Goal: Transaction & Acquisition: Book appointment/travel/reservation

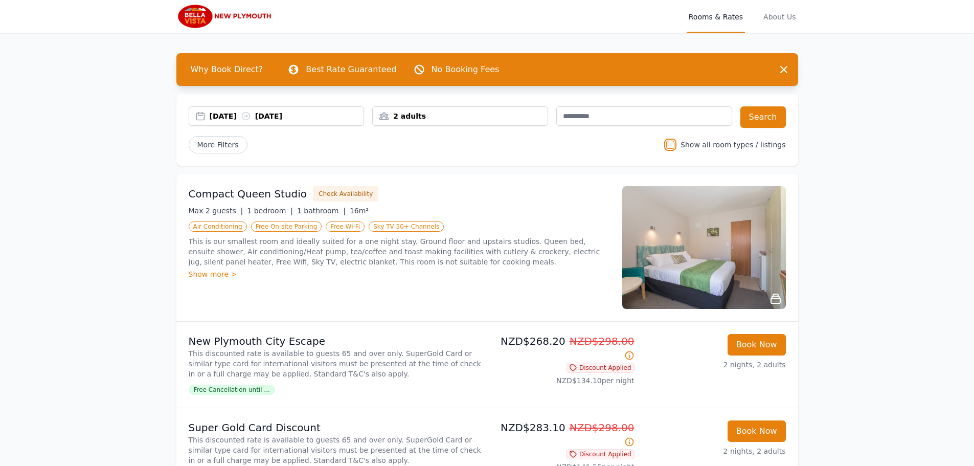
click at [510, 113] on div "2 adults" at bounding box center [460, 116] width 175 height 10
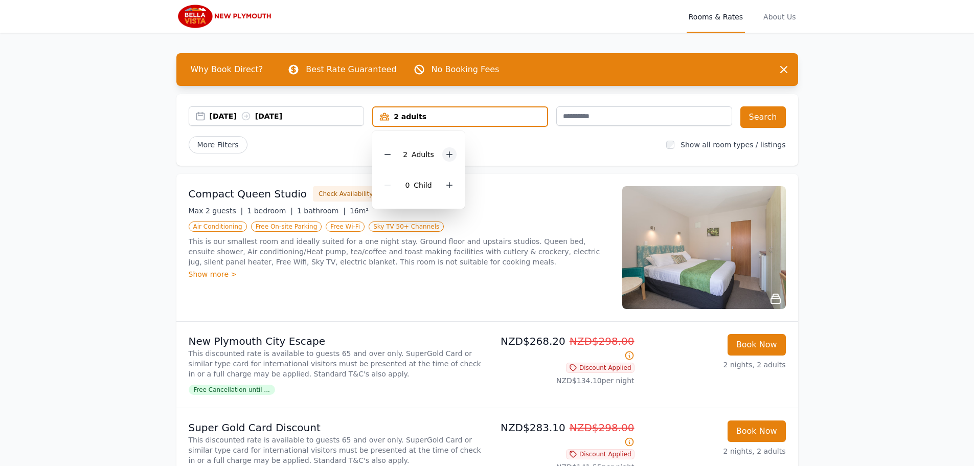
click at [452, 152] on icon at bounding box center [449, 154] width 8 height 8
click at [764, 121] on button "Search" at bounding box center [764, 116] width 46 height 21
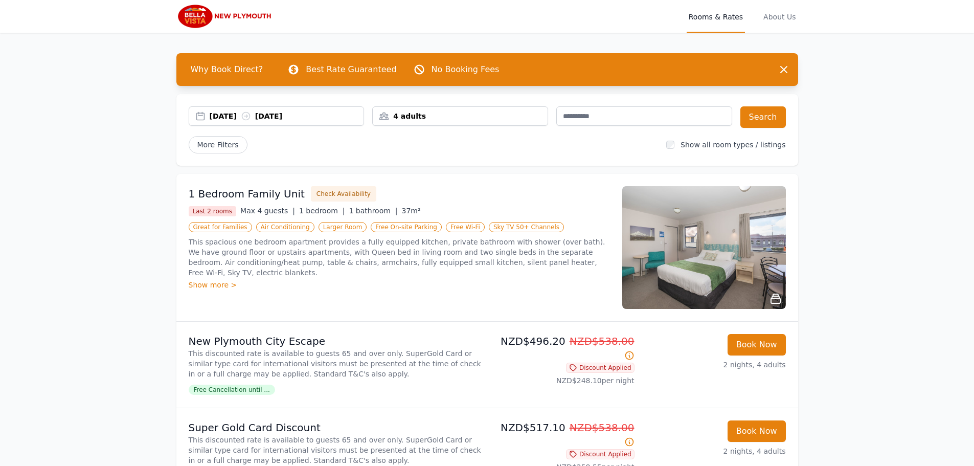
click at [672, 238] on img at bounding box center [704, 247] width 164 height 123
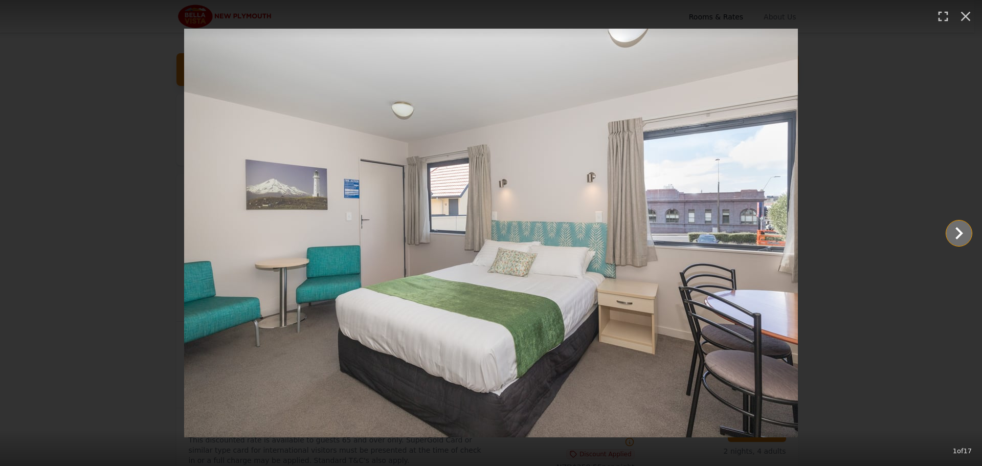
click at [963, 231] on icon "Show slide 2 of 17" at bounding box center [959, 233] width 25 height 25
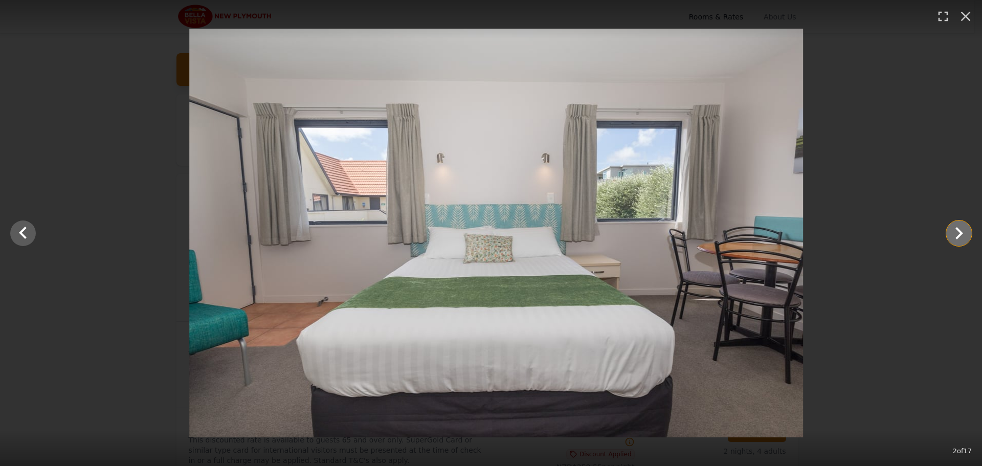
click at [963, 231] on icon "Show slide 3 of 17" at bounding box center [959, 233] width 25 height 25
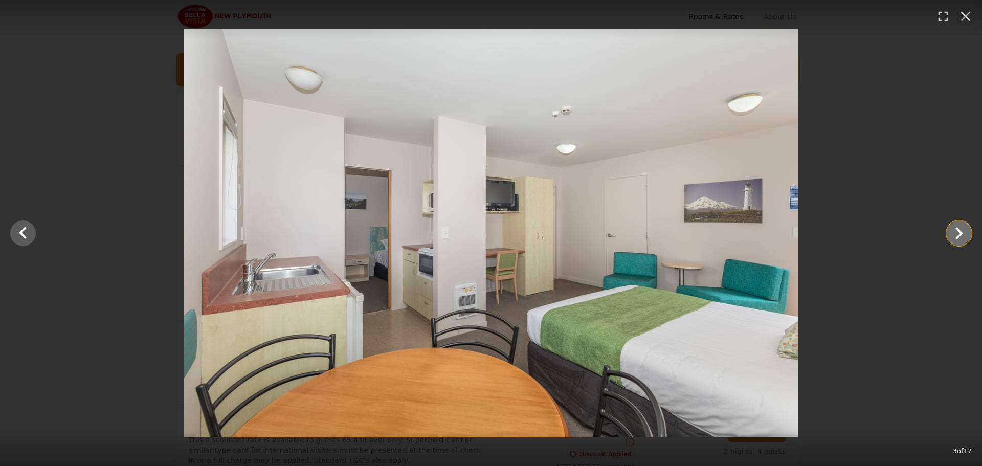
click at [963, 231] on icon "Show slide 4 of 17" at bounding box center [959, 233] width 25 height 25
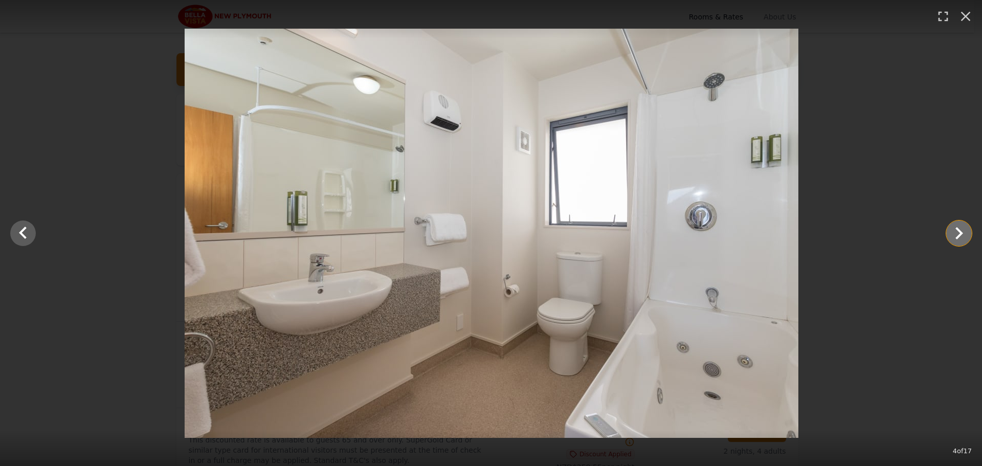
click at [963, 231] on icon "Show slide 5 of 17" at bounding box center [959, 233] width 25 height 25
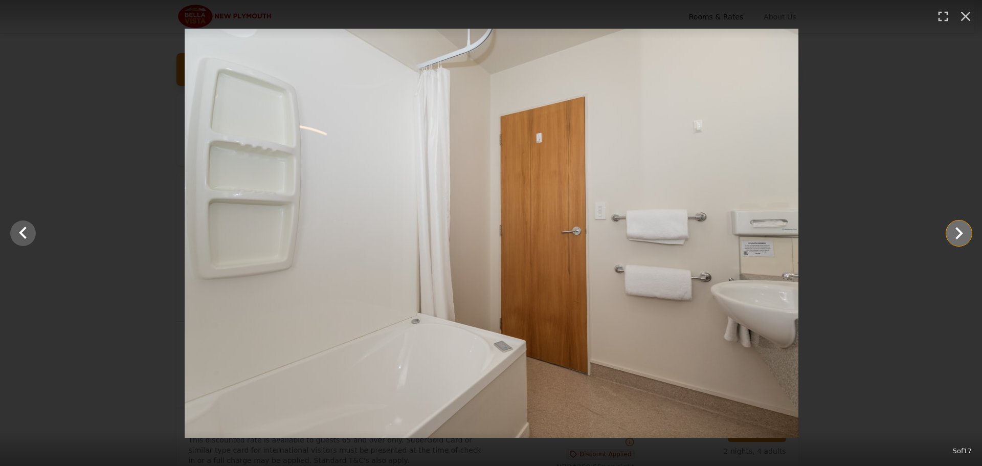
click at [963, 231] on icon "Show slide 6 of 17" at bounding box center [959, 233] width 25 height 25
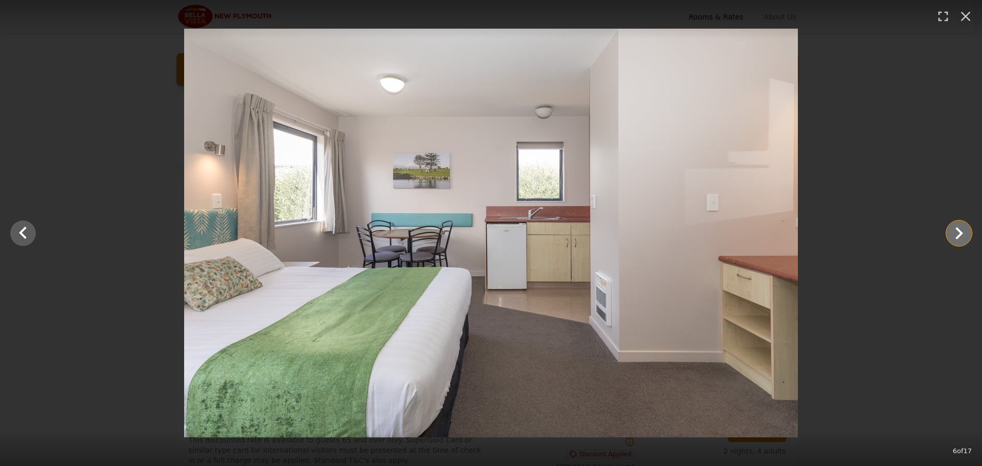
click at [963, 231] on icon "Show slide 7 of 17" at bounding box center [959, 233] width 25 height 25
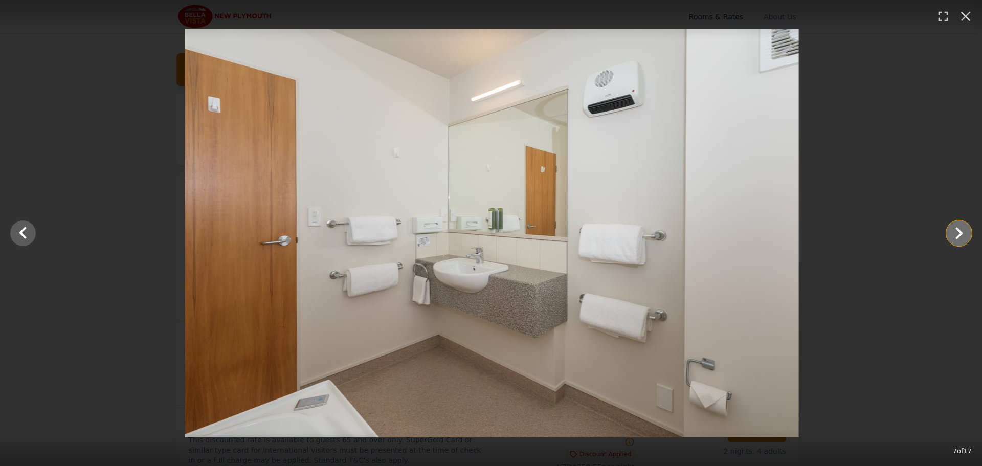
click at [963, 231] on icon "Show slide 8 of 17" at bounding box center [959, 233] width 25 height 25
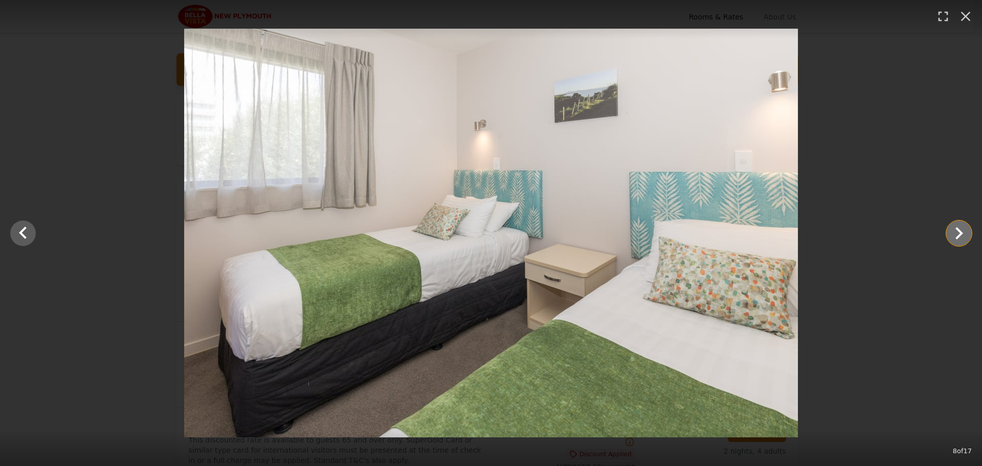
click at [963, 231] on icon "Show slide 9 of 17" at bounding box center [959, 233] width 25 height 25
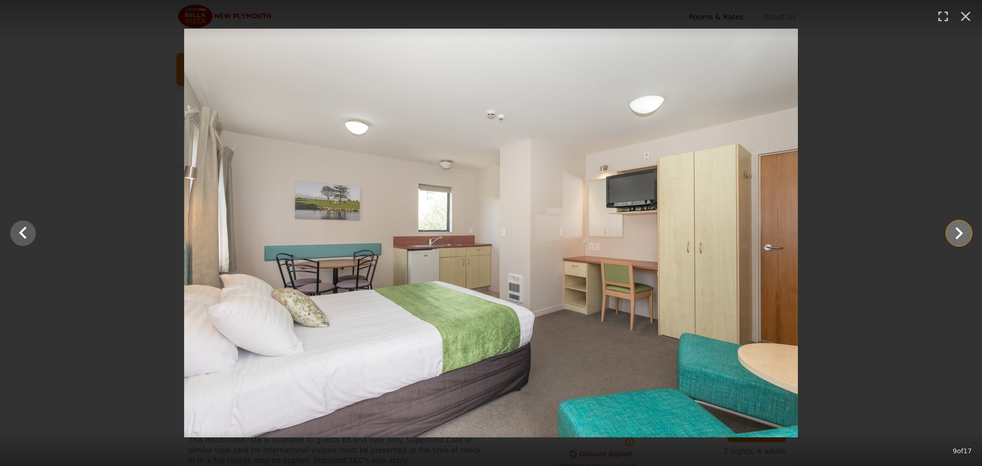
click at [963, 231] on icon "Show slide 10 of 17" at bounding box center [959, 233] width 25 height 25
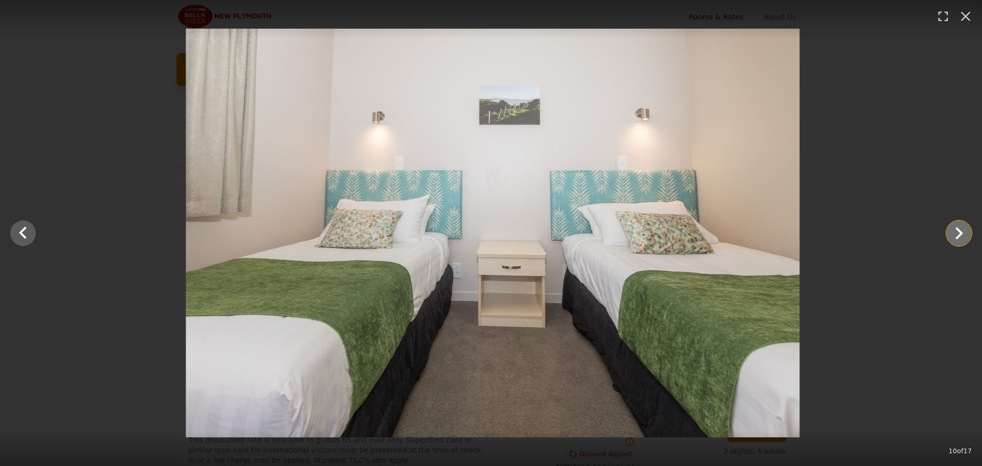
click at [963, 231] on icon "Show slide 11 of 17" at bounding box center [959, 233] width 25 height 25
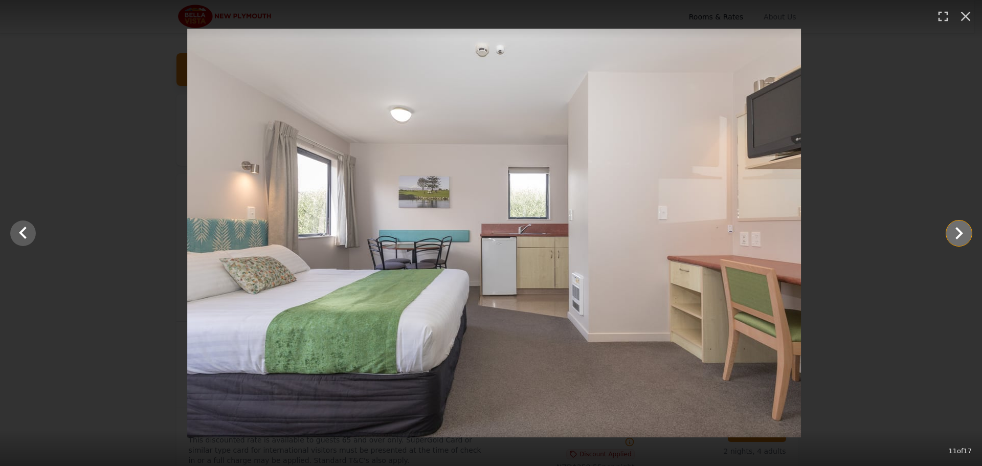
click at [963, 231] on icon "Show slide 12 of 17" at bounding box center [959, 233] width 25 height 25
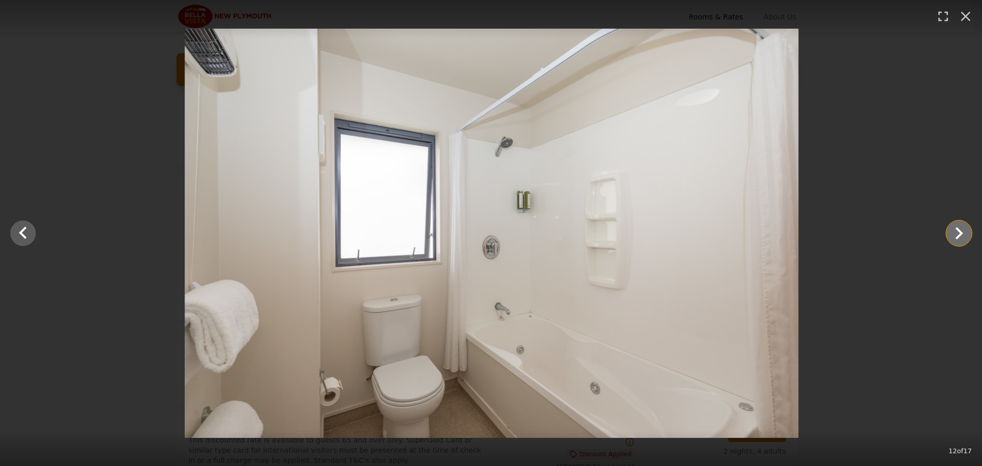
click at [963, 231] on icon "Show slide 13 of 17" at bounding box center [959, 233] width 25 height 25
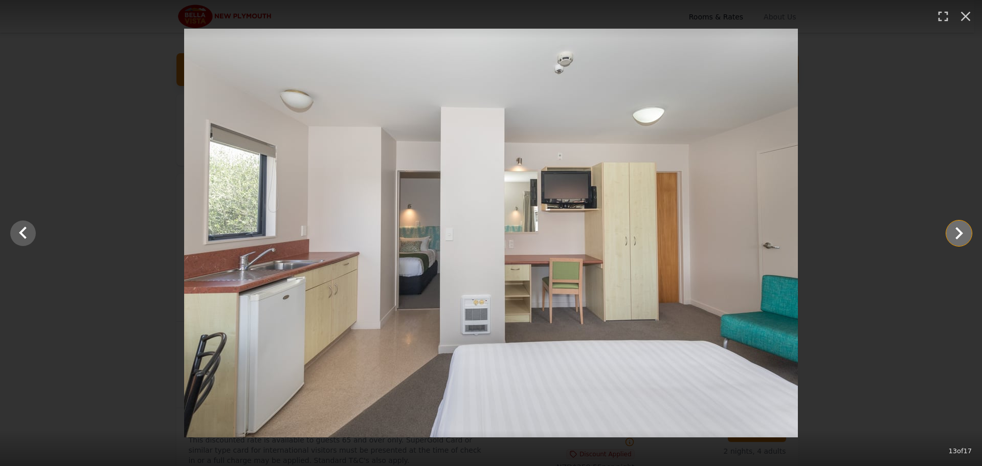
click at [963, 231] on icon "Show slide 14 of 17" at bounding box center [959, 233] width 25 height 25
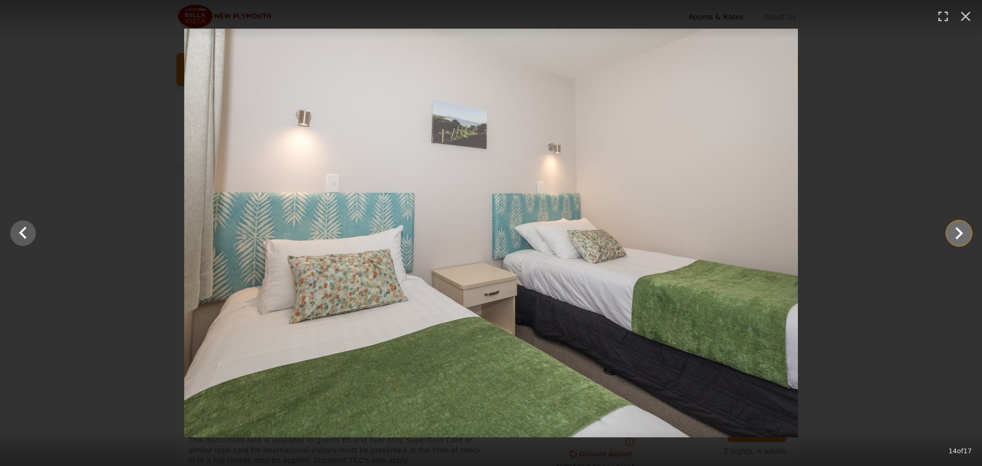
click at [963, 231] on icon "Show slide 15 of 17" at bounding box center [959, 233] width 25 height 25
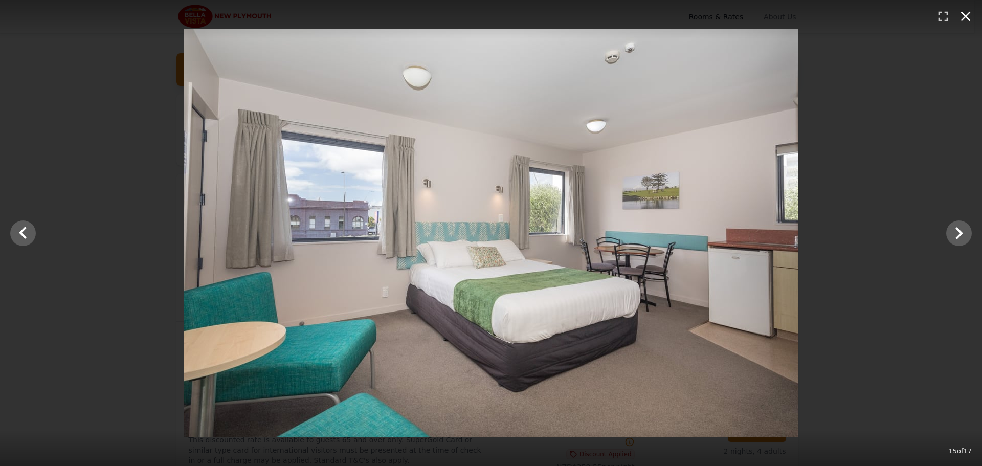
click at [967, 15] on icon "button" at bounding box center [966, 17] width 10 height 10
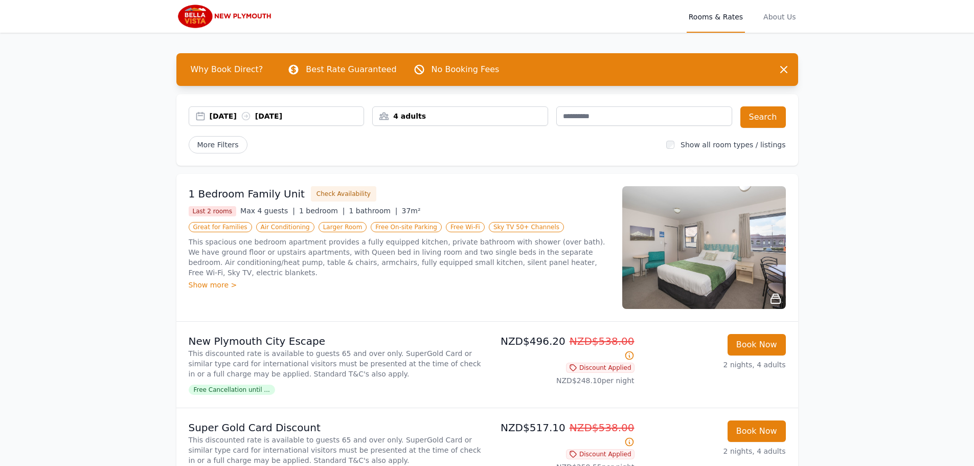
click at [485, 280] on div "Show more >" at bounding box center [399, 285] width 421 height 10
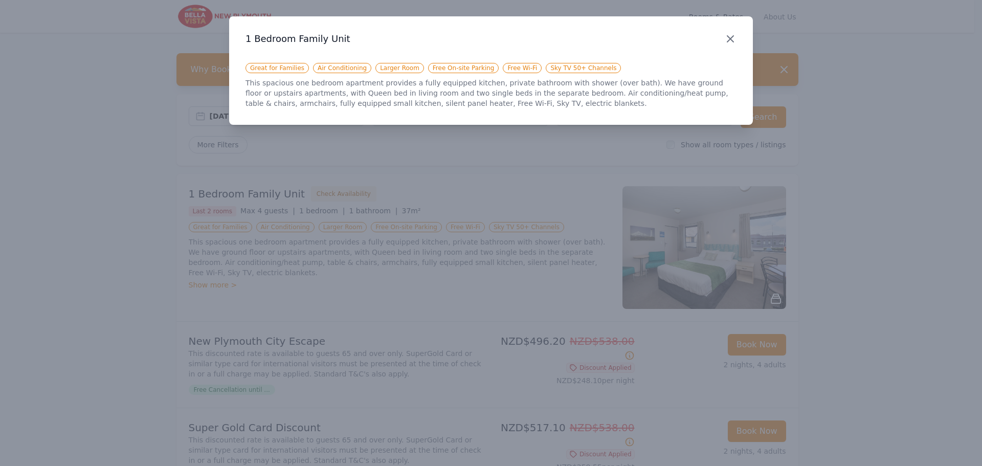
click at [728, 38] on icon "button" at bounding box center [730, 39] width 12 height 12
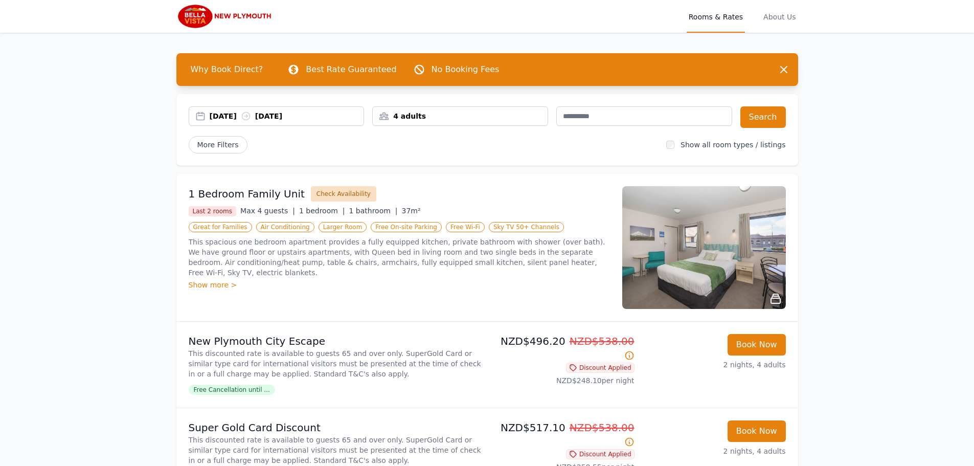
click at [316, 191] on button "Check Availability" at bounding box center [343, 193] width 65 height 15
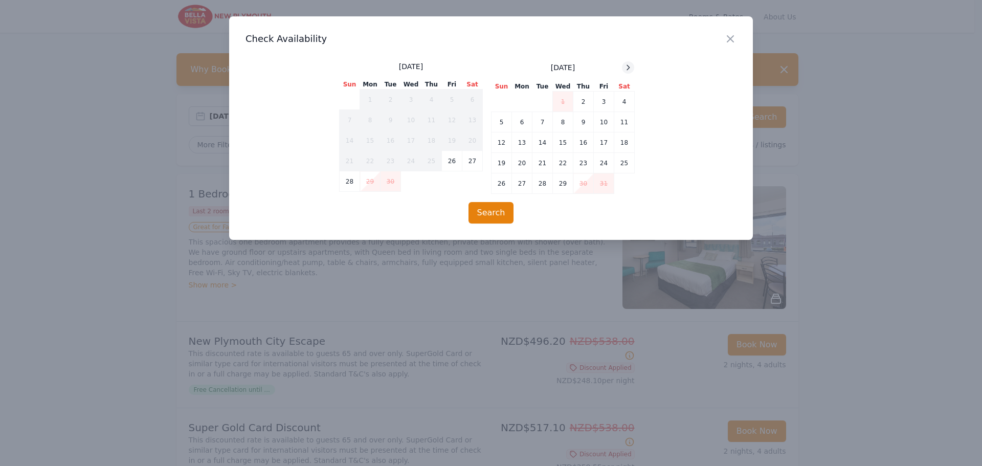
click at [629, 72] on div at bounding box center [628, 67] width 12 height 12
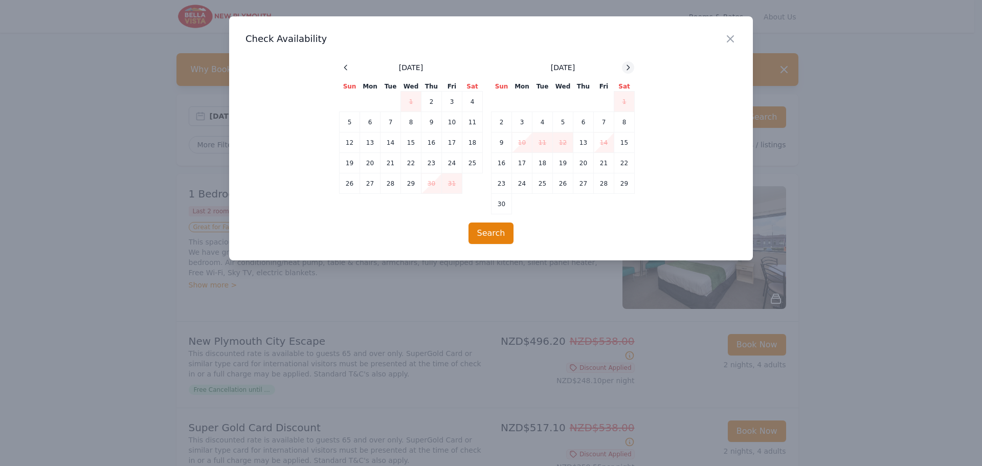
click at [629, 72] on div at bounding box center [628, 67] width 12 height 12
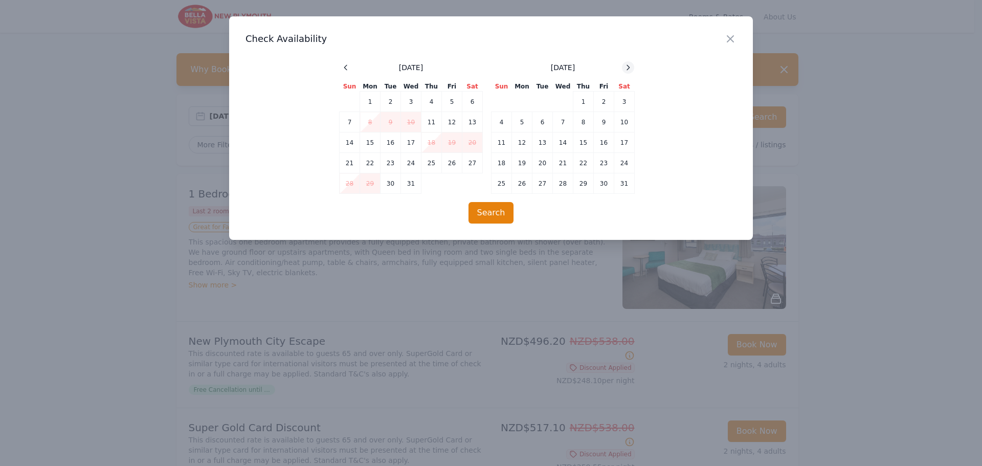
click at [629, 72] on div at bounding box center [628, 67] width 12 height 12
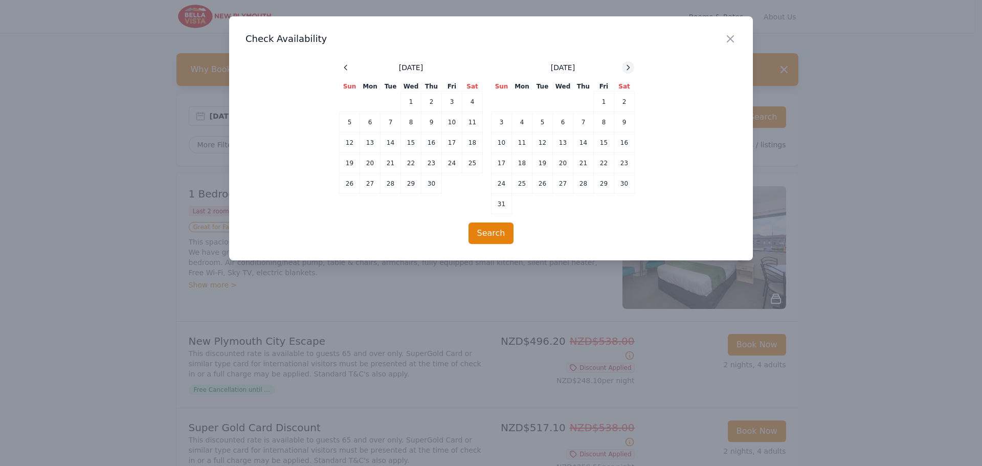
click at [629, 72] on div at bounding box center [628, 67] width 12 height 12
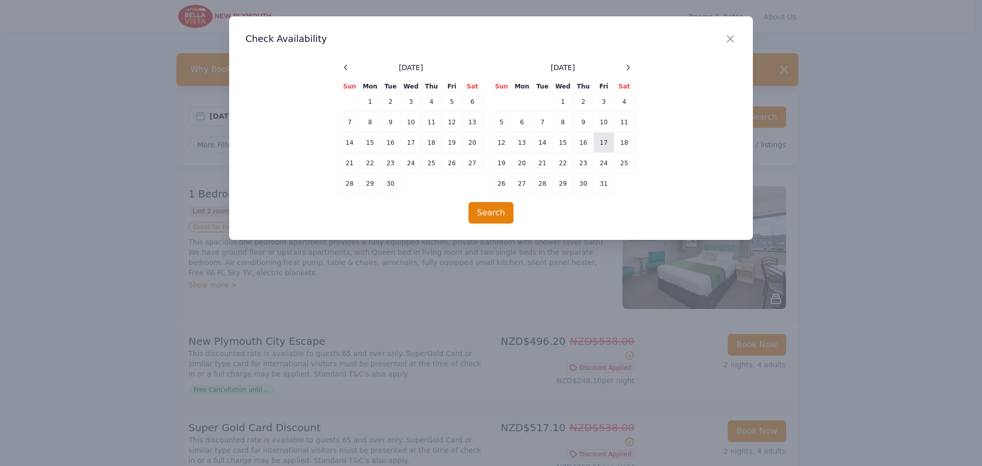
click at [606, 142] on td "17" at bounding box center [604, 142] width 20 height 20
click at [507, 161] on td "19" at bounding box center [502, 163] width 20 height 20
click at [498, 214] on button "Search" at bounding box center [492, 212] width 46 height 21
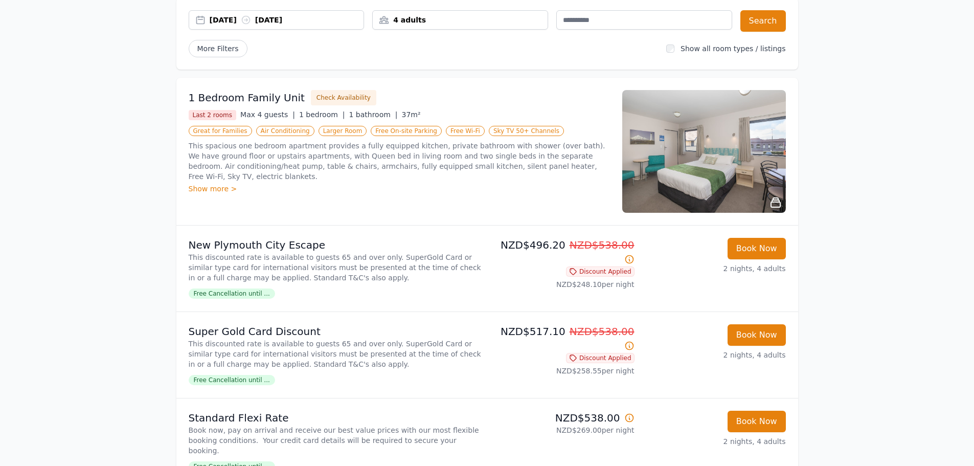
scroll to position [3, 0]
